Goal: Task Accomplishment & Management: Manage account settings

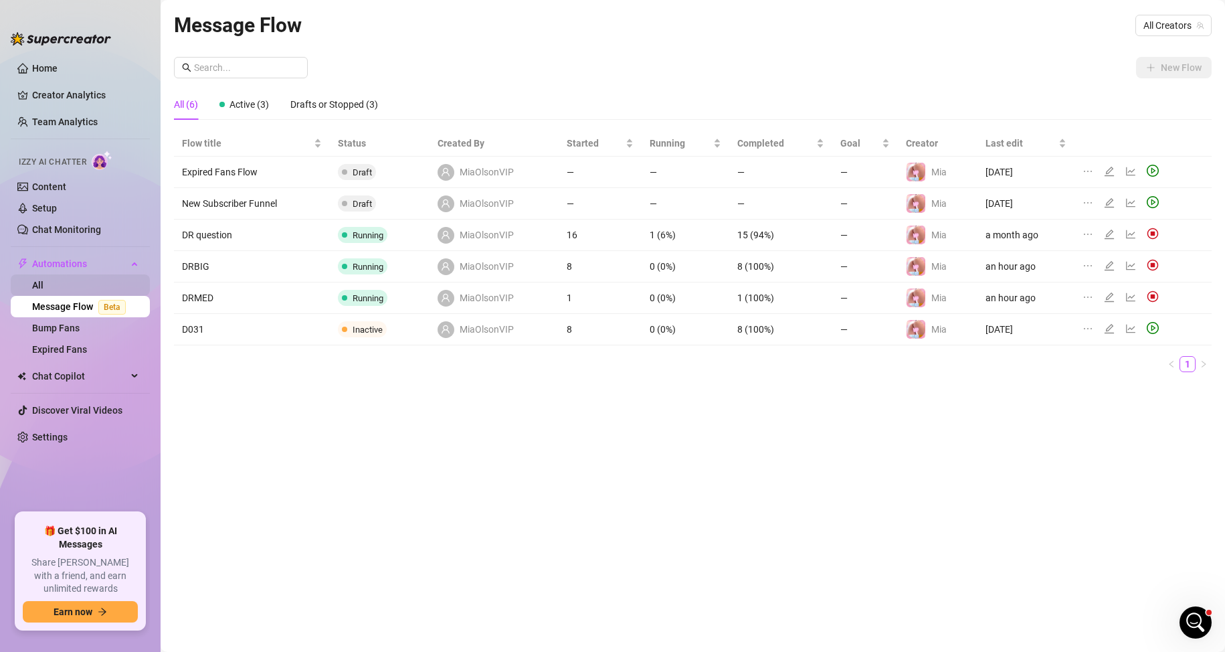
click at [43, 290] on link "All" at bounding box center [37, 285] width 11 height 11
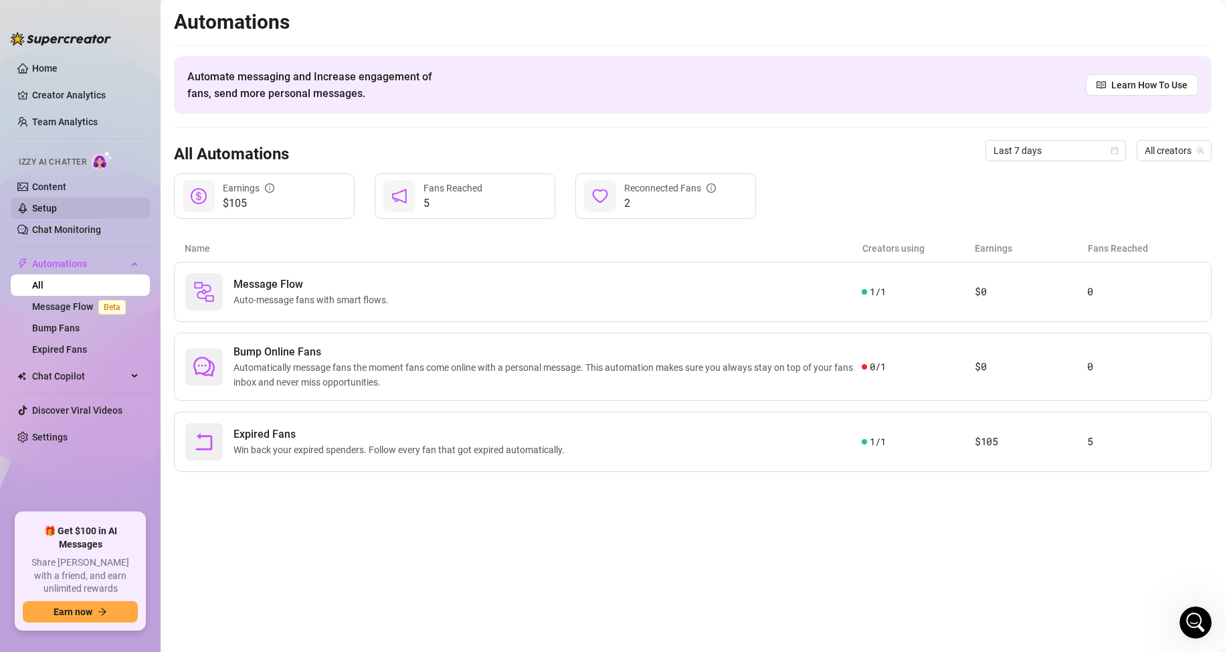
click at [50, 211] on link "Setup" at bounding box center [44, 208] width 25 height 11
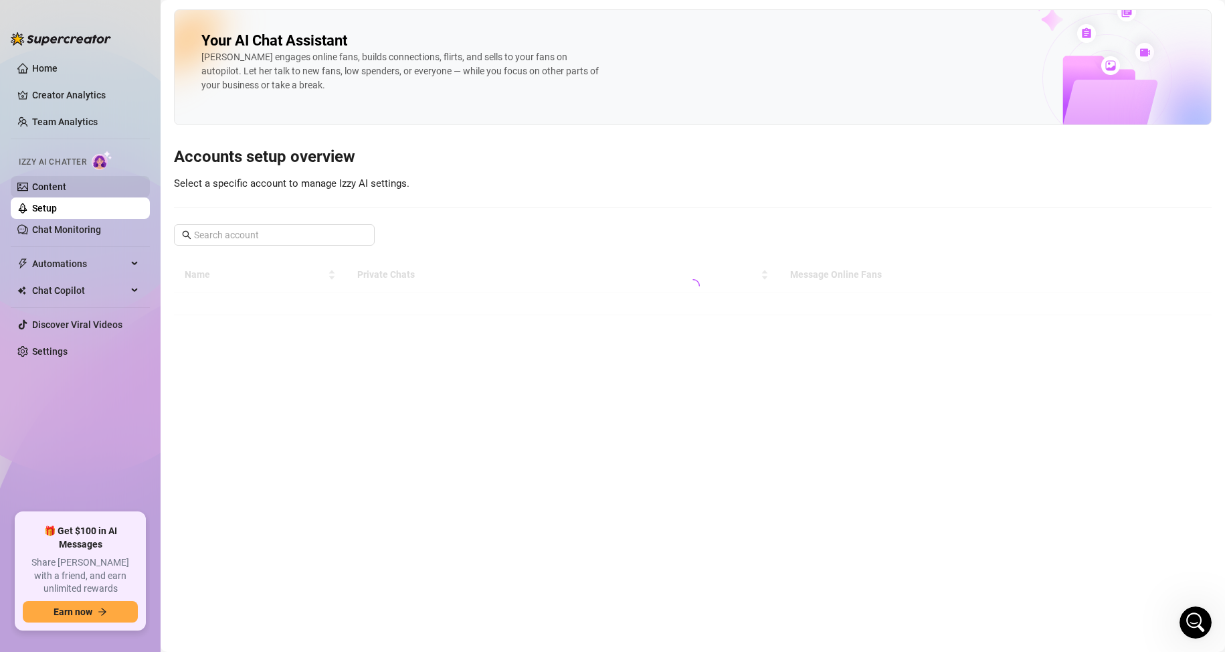
click at [58, 187] on link "Content" at bounding box center [49, 186] width 34 height 11
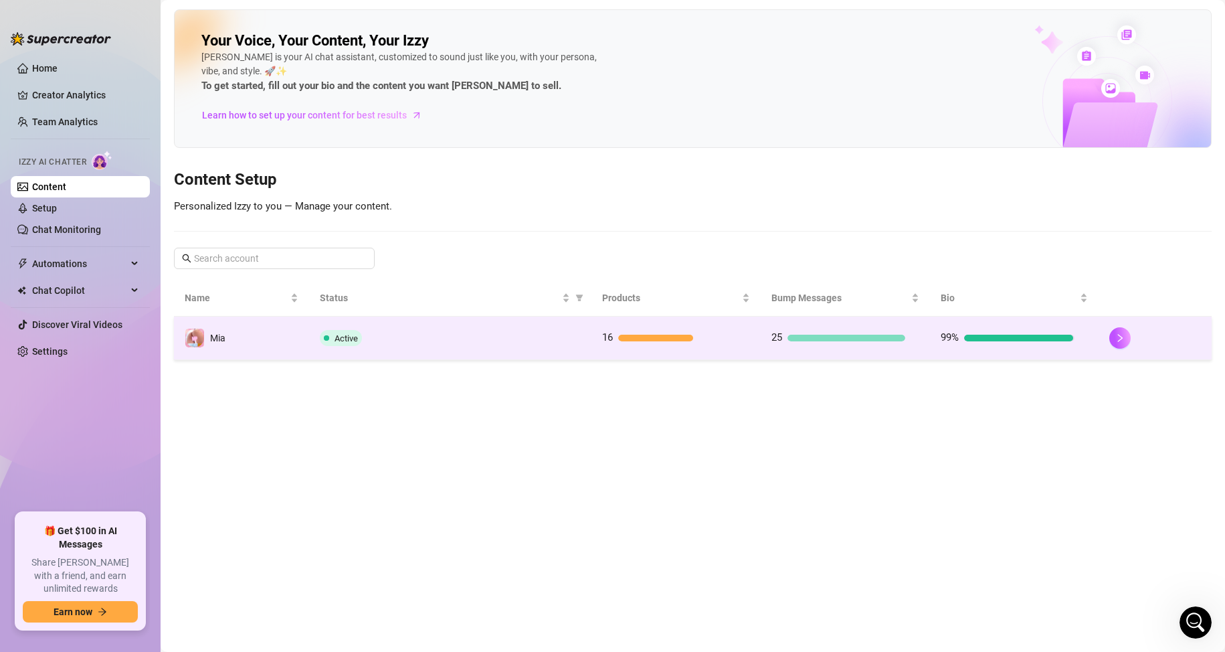
click at [739, 346] on td "16" at bounding box center [676, 338] width 169 height 43
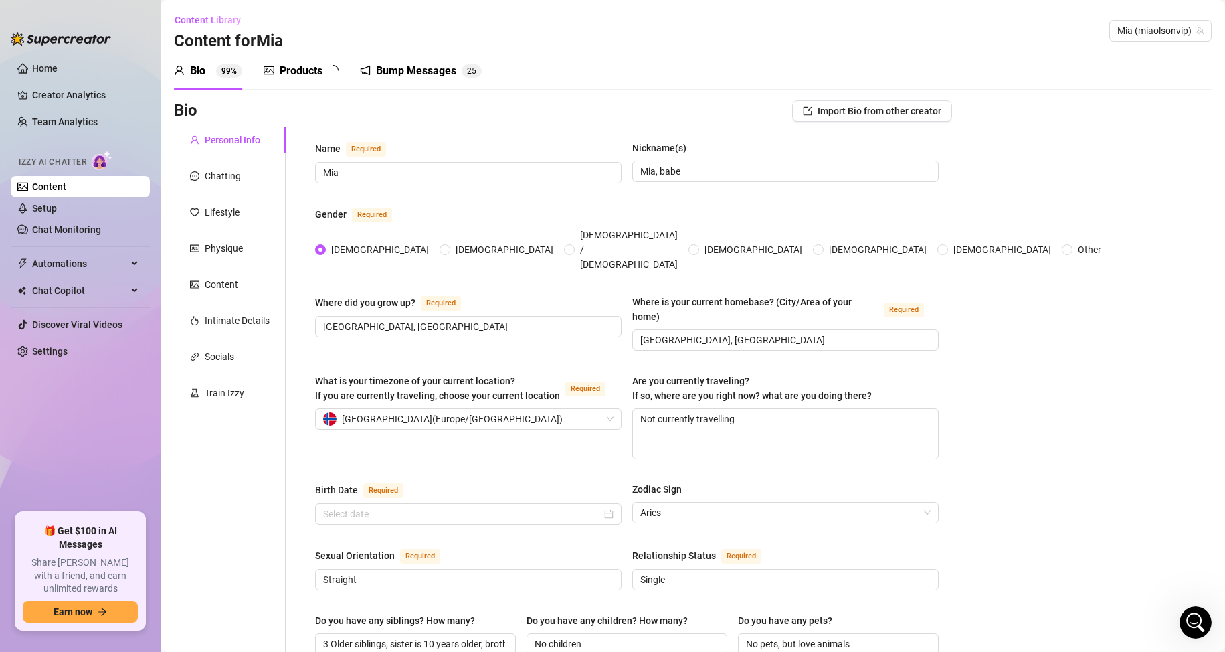
radio input "true"
type input "[DATE]"
click at [221, 393] on div "Train Izzy" at bounding box center [224, 392] width 39 height 15
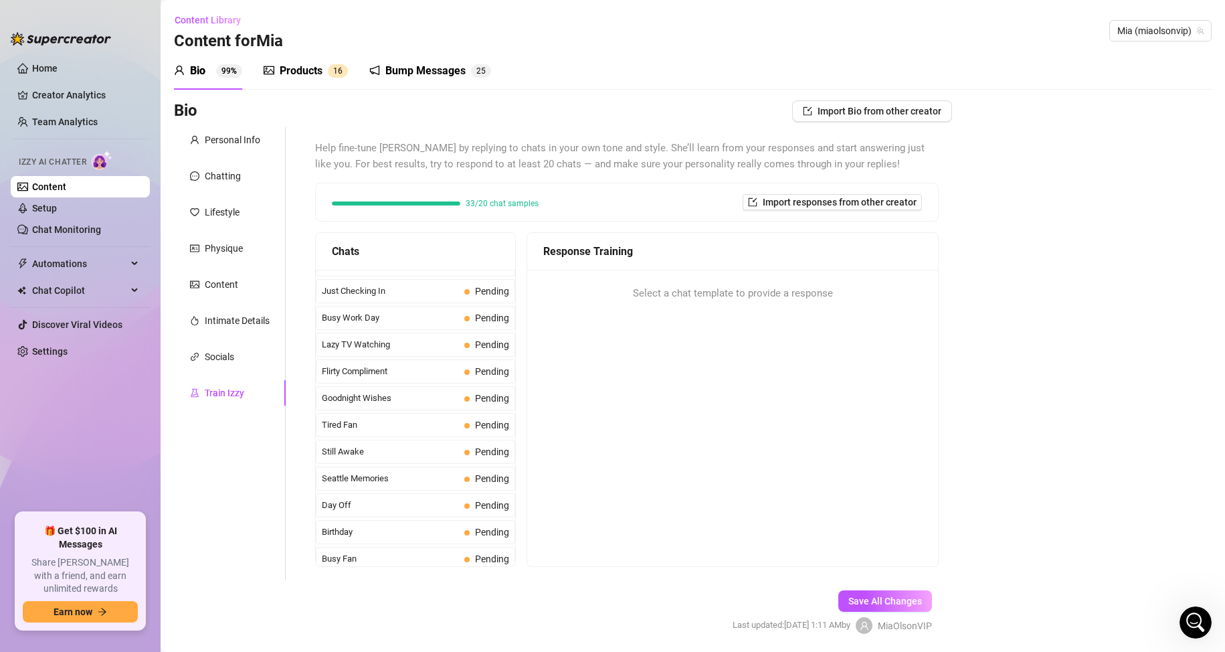
scroll to position [768, 0]
click at [404, 450] on span "Lazy TV Watching" at bounding box center [390, 450] width 137 height 13
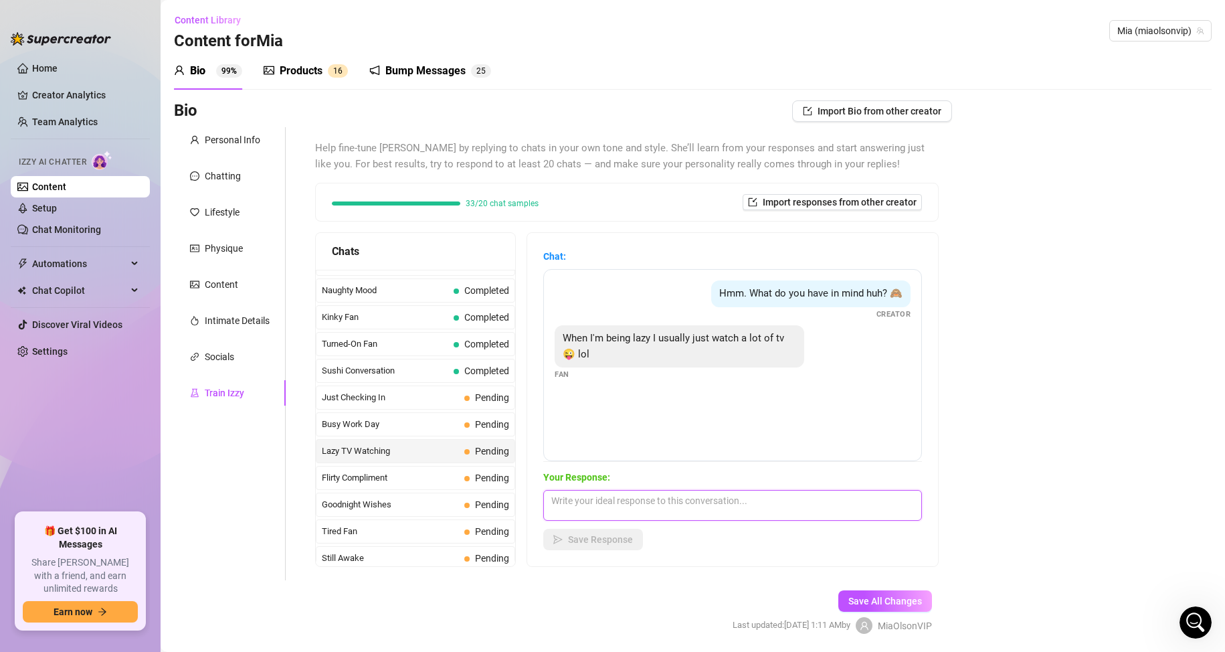
click at [666, 505] on textarea at bounding box center [732, 505] width 379 height 31
type textarea "I"
type textarea "haha saaaame! What's your fav to watch?"
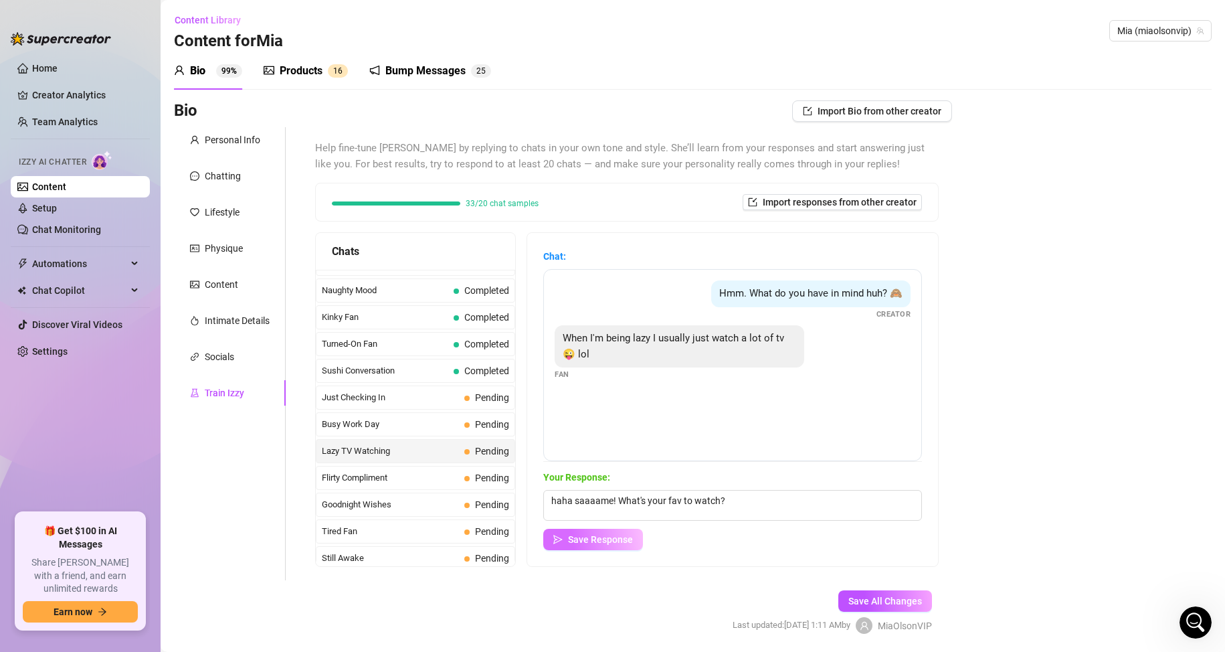
click at [620, 534] on span "Save Response" at bounding box center [600, 539] width 65 height 11
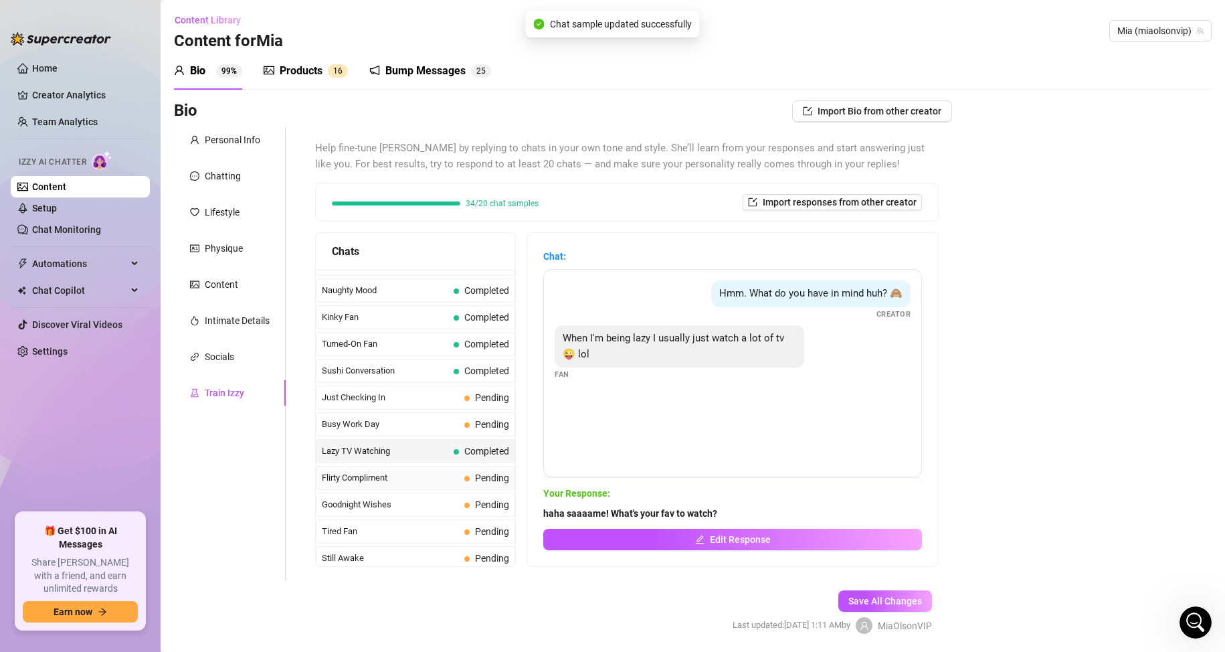
click at [418, 479] on span "Flirty Compliment" at bounding box center [390, 477] width 137 height 13
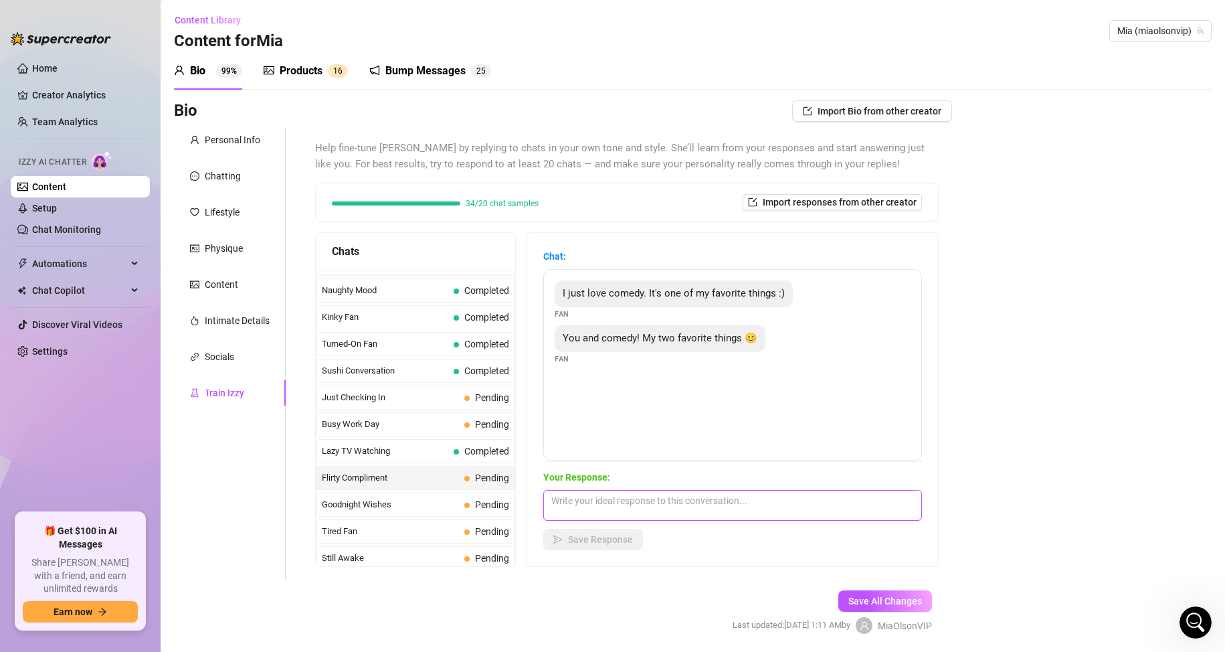
click at [632, 513] on textarea at bounding box center [732, 505] width 379 height 31
type textarea "B"
type textarea "Are you saying I'm not funny? 😭😭😭"
click at [610, 542] on span "Save Response" at bounding box center [600, 539] width 65 height 11
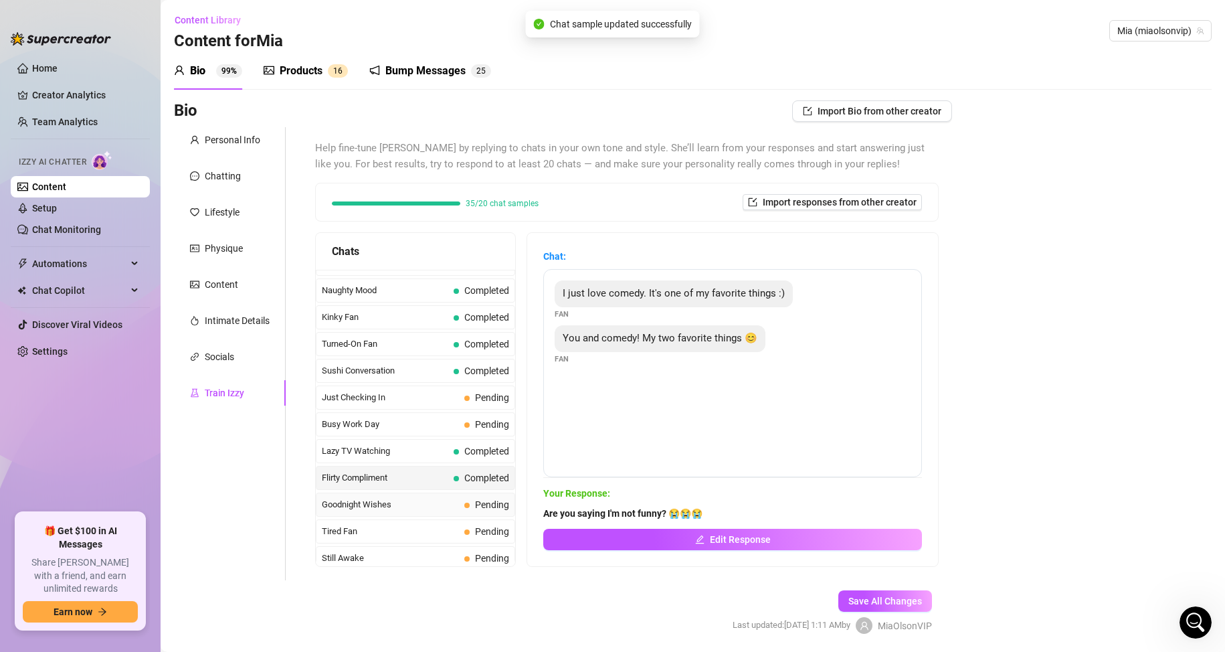
click at [436, 504] on span "Goodnight Wishes" at bounding box center [390, 504] width 137 height 13
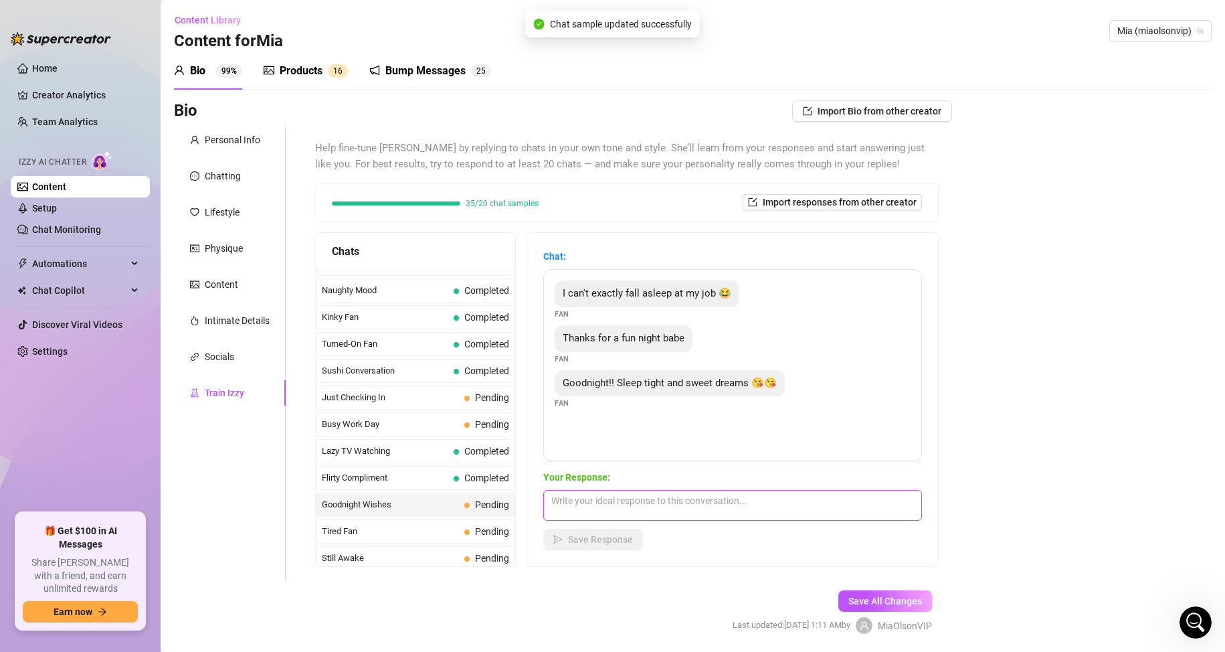
click at [644, 512] on textarea at bounding box center [732, 505] width 379 height 31
click at [650, 502] on textarea at bounding box center [732, 505] width 379 height 31
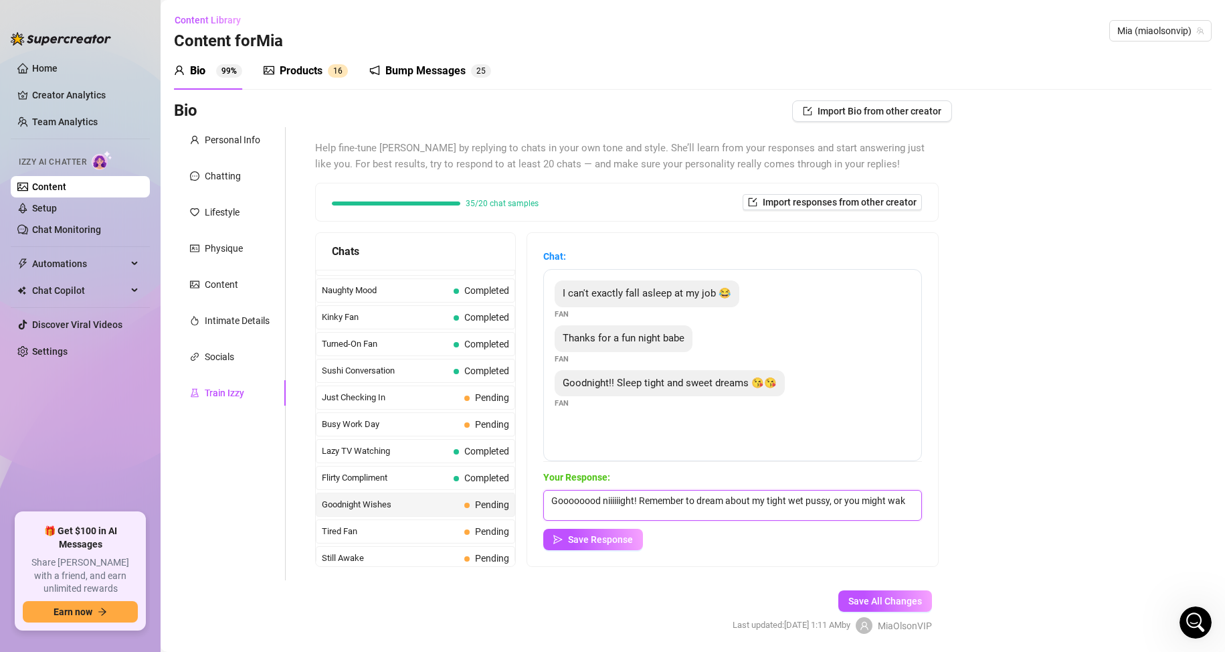
scroll to position [1, 0]
type textarea "Goooooood niiiiiight! Remember to dream about my tight wet pussy, or you might …"
click at [608, 534] on span "Save Response" at bounding box center [600, 539] width 65 height 11
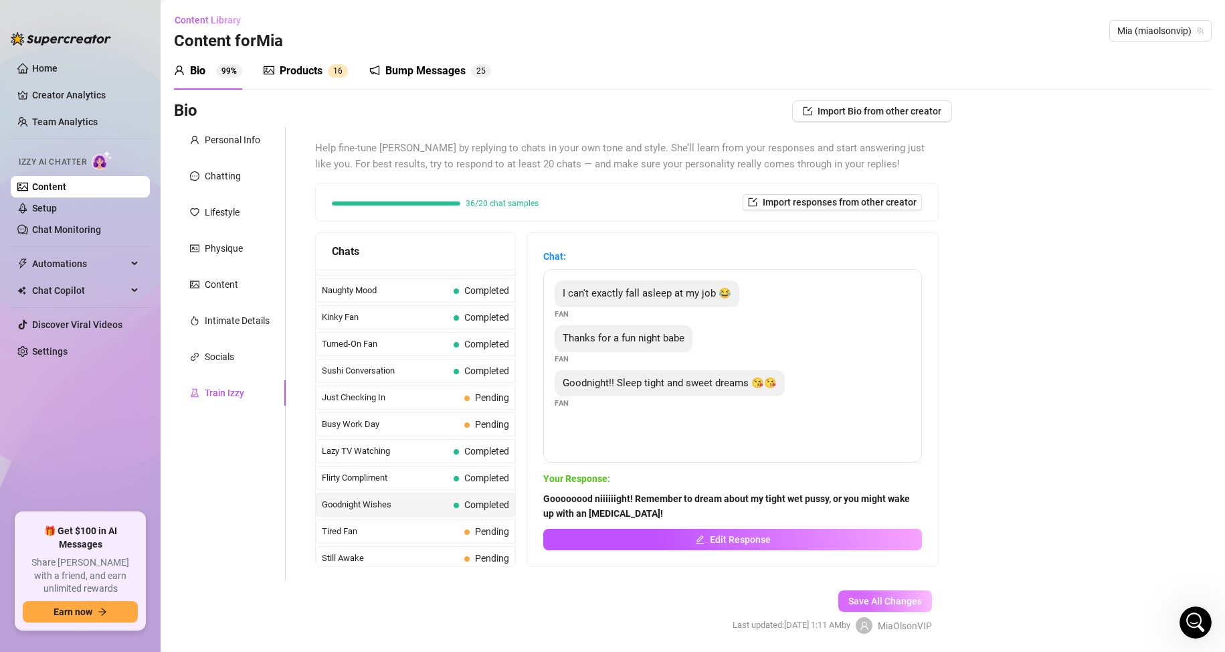
click at [856, 606] on span "Save All Changes" at bounding box center [886, 601] width 74 height 11
click at [66, 185] on link "Content" at bounding box center [49, 186] width 34 height 11
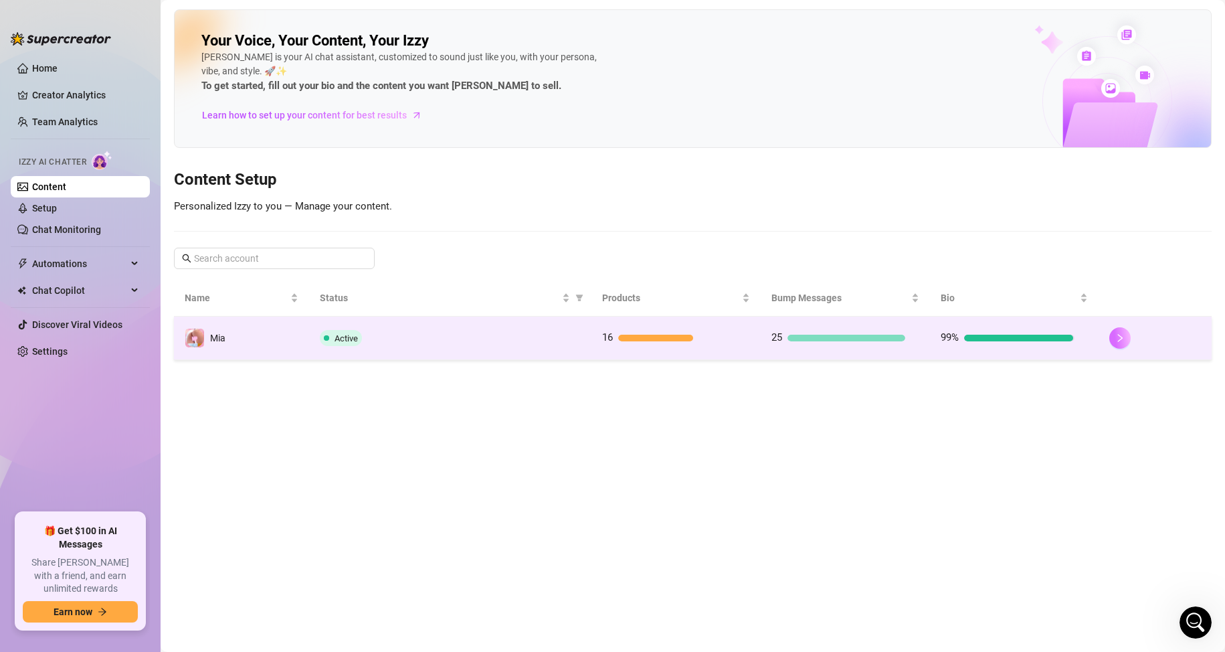
click at [1124, 339] on icon "right" at bounding box center [1120, 337] width 9 height 9
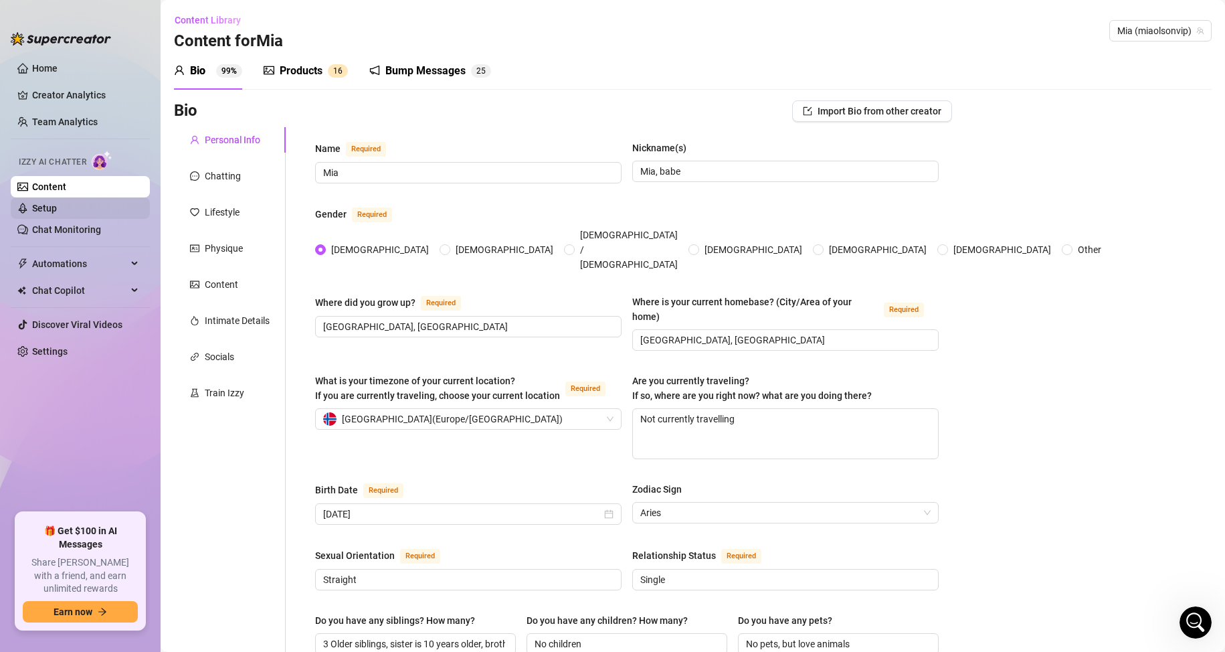
click at [34, 208] on link "Setup" at bounding box center [44, 208] width 25 height 11
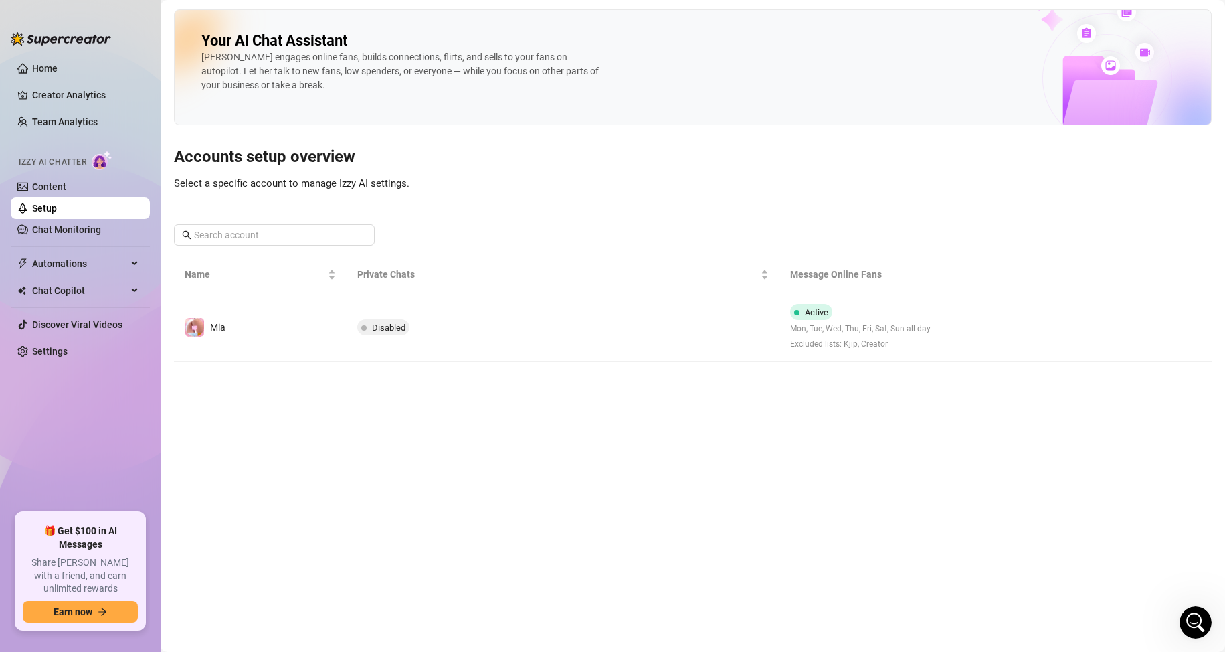
click at [665, 341] on td "Disabled" at bounding box center [563, 327] width 432 height 69
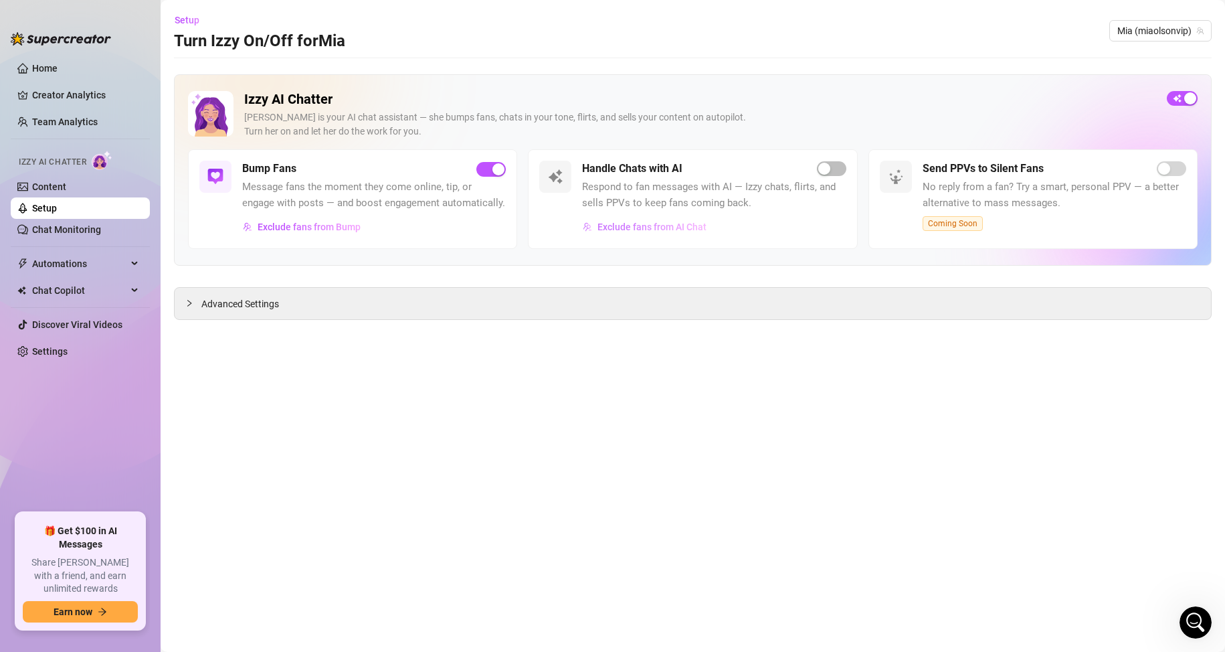
click at [655, 227] on span "Exclude fans from AI Chat" at bounding box center [652, 227] width 109 height 11
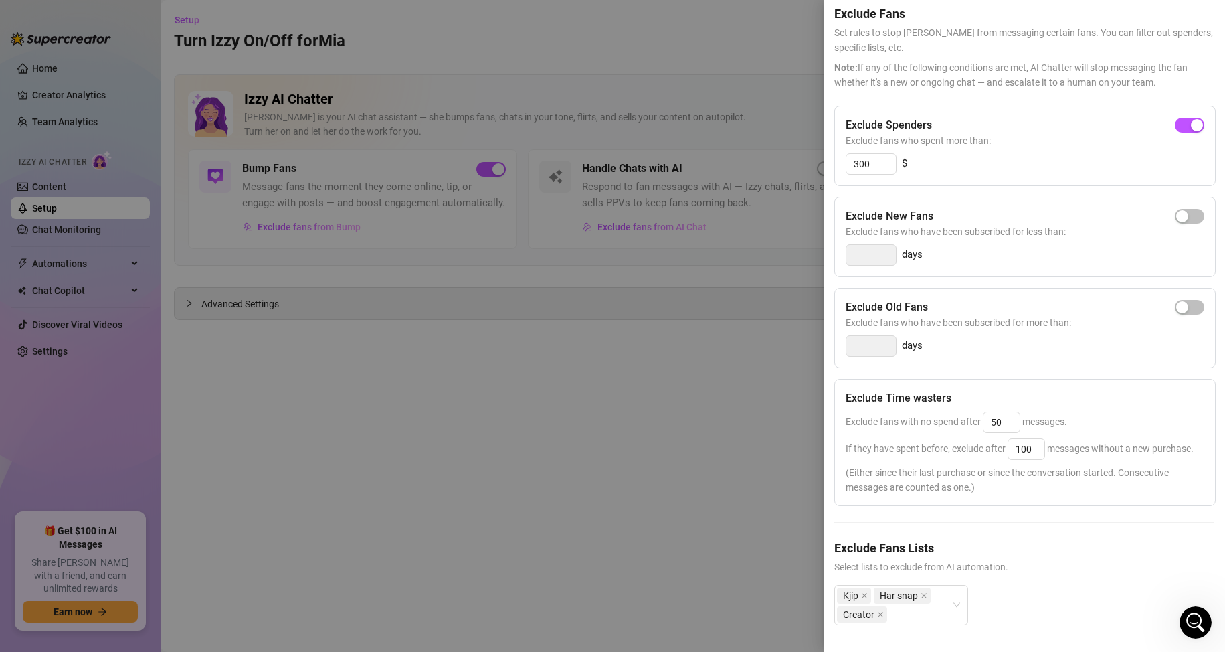
scroll to position [67, 0]
drag, startPoint x: 1033, startPoint y: 437, endPoint x: 1013, endPoint y: 442, distance: 20.6
click at [1013, 442] on input "100" at bounding box center [1027, 449] width 36 height 20
drag, startPoint x: 1011, startPoint y: 414, endPoint x: 974, endPoint y: 413, distance: 37.5
click at [974, 416] on span "Exclude fans with no spend after 50 messages." at bounding box center [957, 421] width 222 height 11
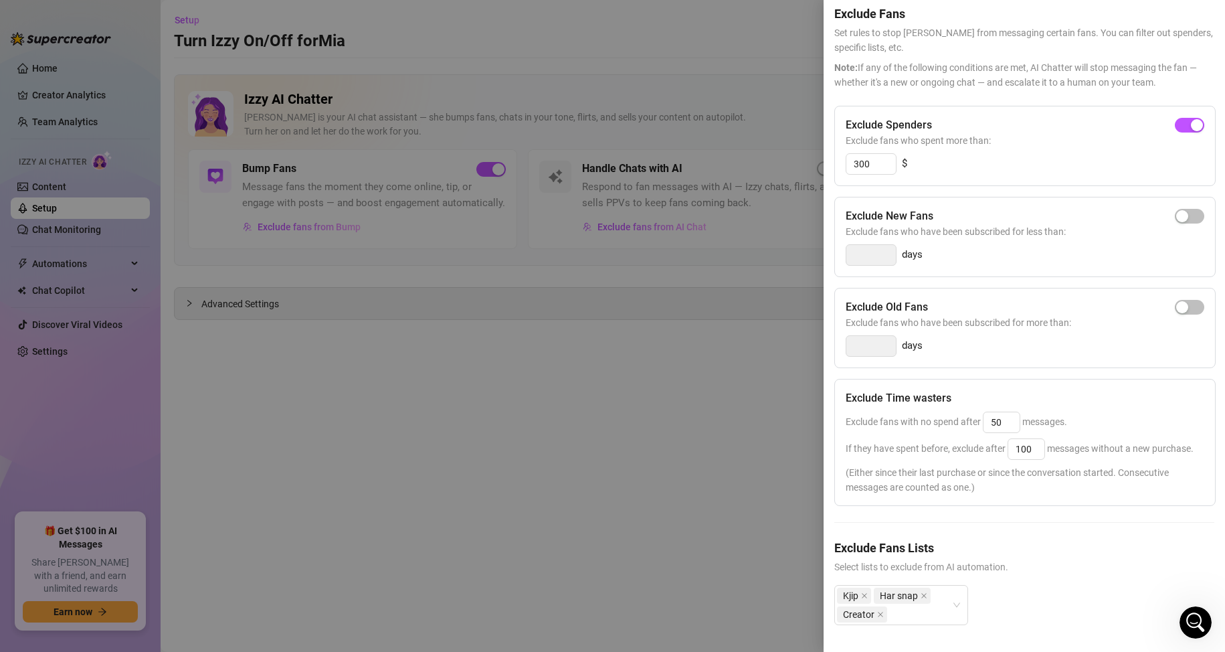
click at [740, 418] on div at bounding box center [612, 326] width 1225 height 652
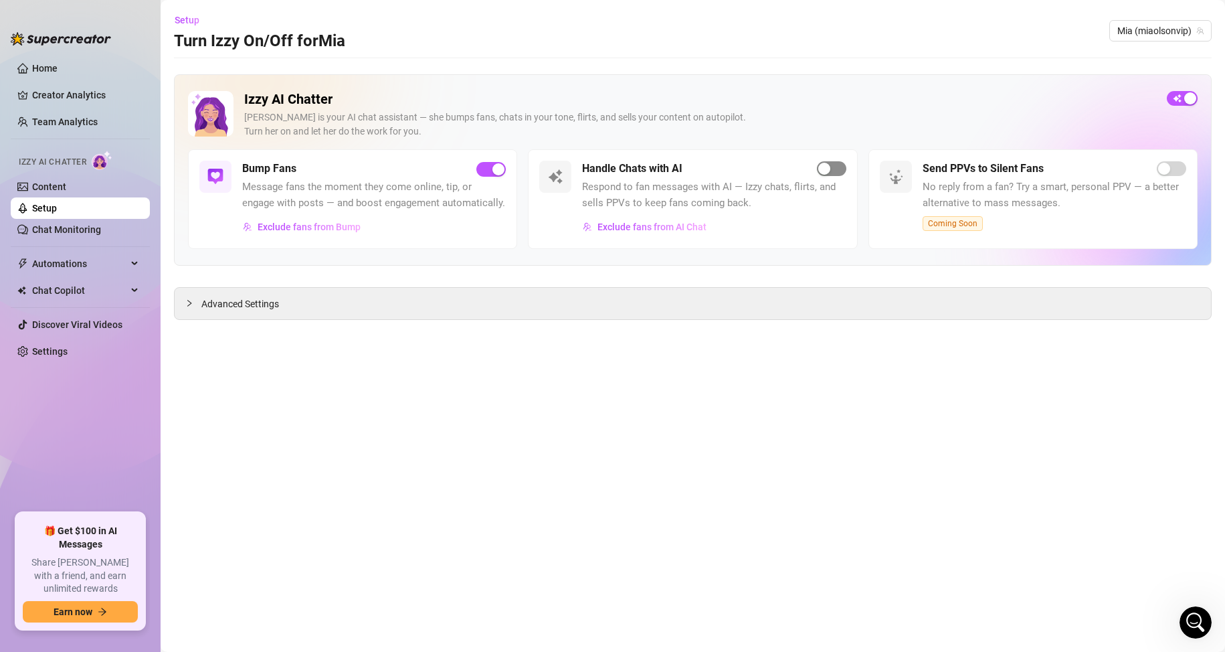
click at [833, 171] on span "button" at bounding box center [831, 168] width 29 height 15
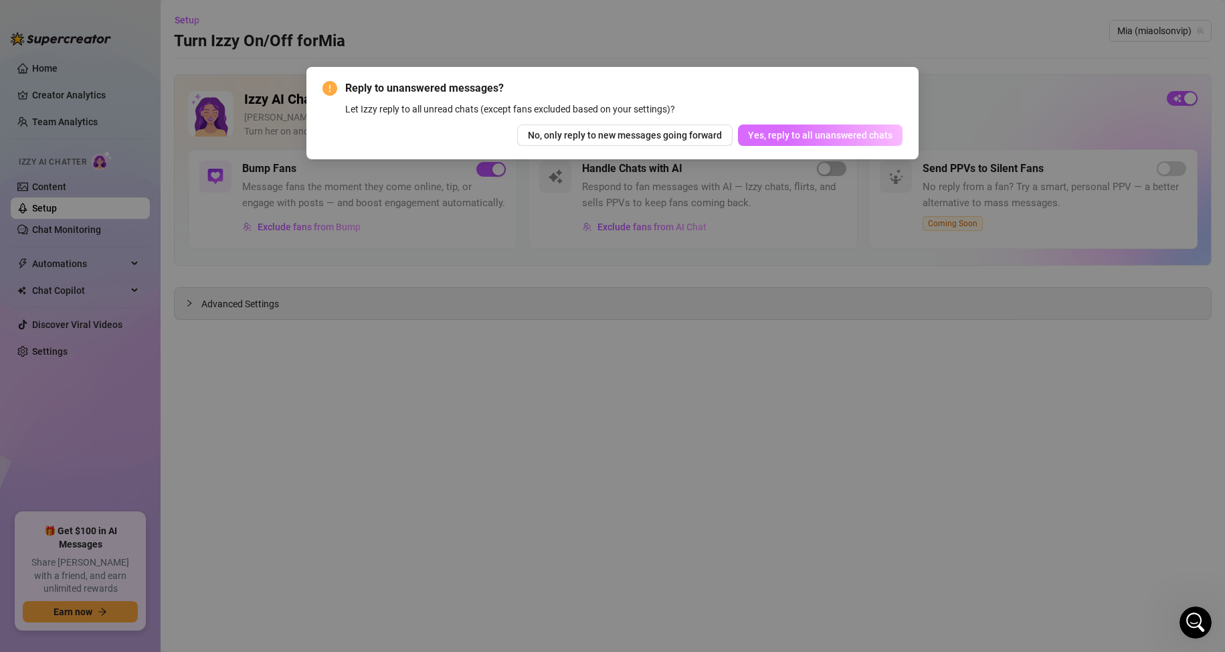
click at [784, 137] on span "Yes, reply to all unanswered chats" at bounding box center [820, 135] width 145 height 11
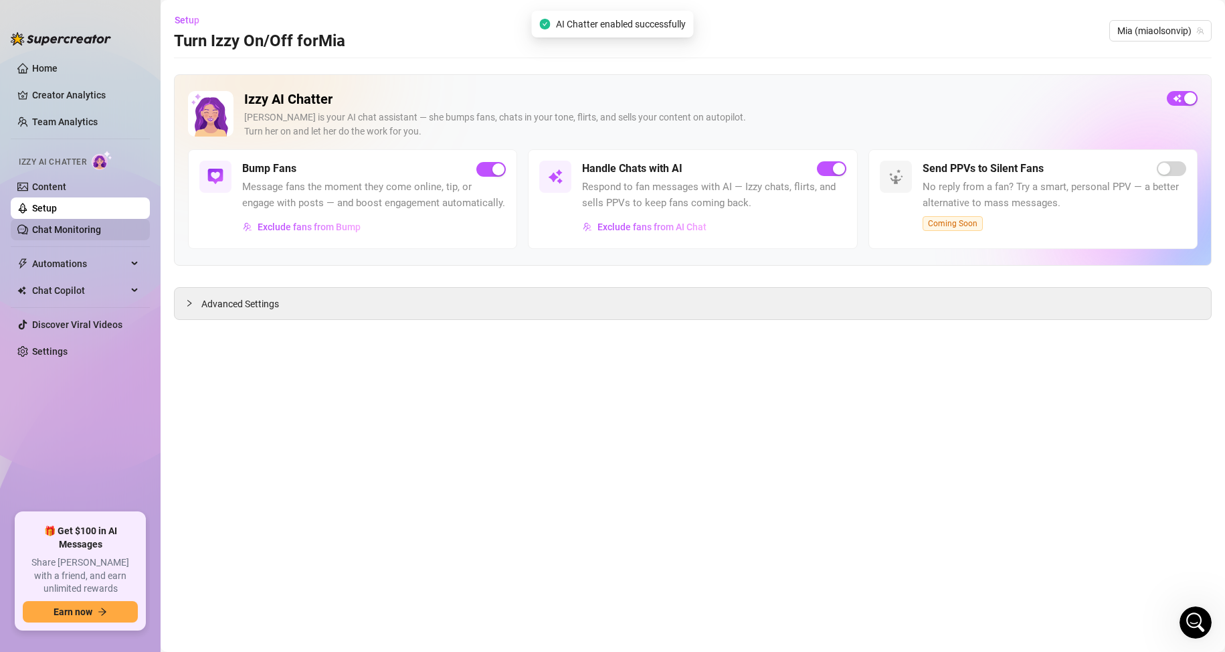
click at [42, 226] on link "Chat Monitoring" at bounding box center [66, 229] width 69 height 11
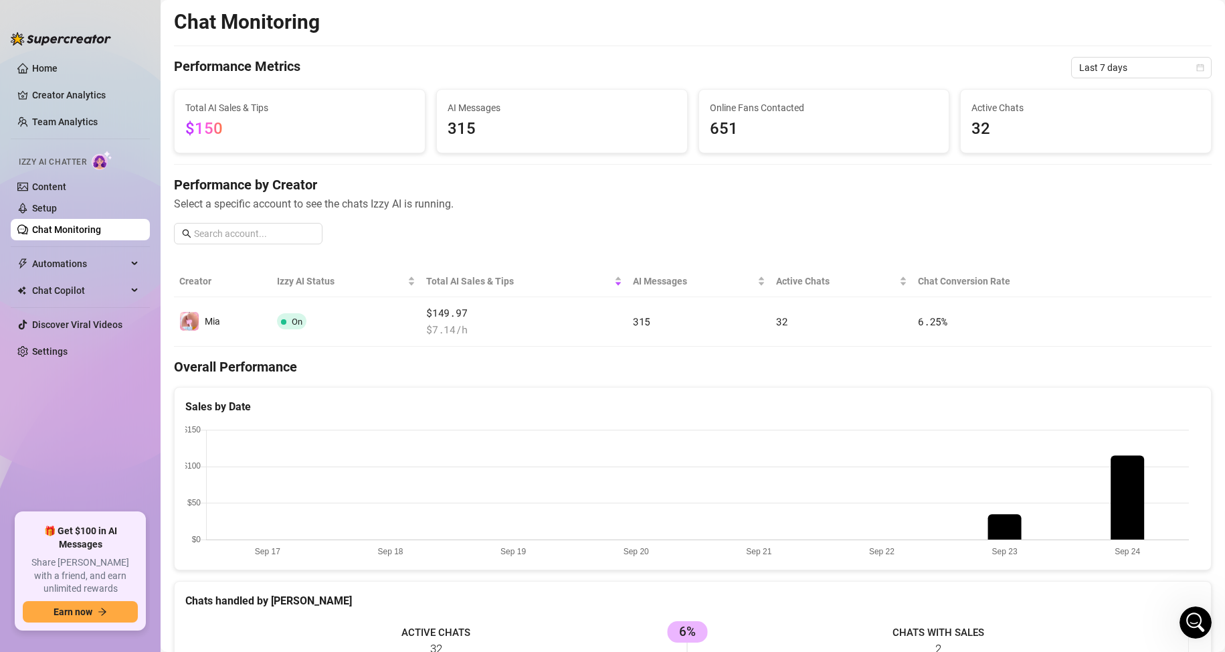
click at [559, 56] on div "Chat Monitoring Performance Metrics Last 7 days Total AI Sales & Tips $150 AI M…" at bounding box center [693, 558] width 1038 height 1098
click at [65, 116] on link "Team Analytics" at bounding box center [65, 121] width 66 height 11
